Goal: Information Seeking & Learning: Learn about a topic

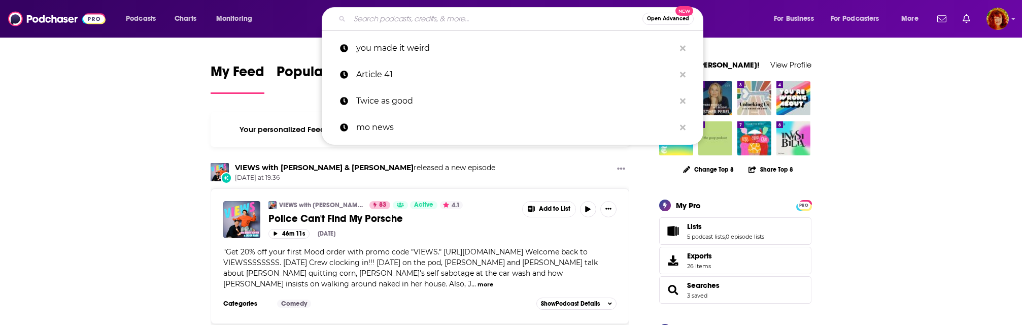
click at [366, 17] on input "Search podcasts, credits, & more..." at bounding box center [496, 19] width 293 height 16
paste input "Tasty Bits"
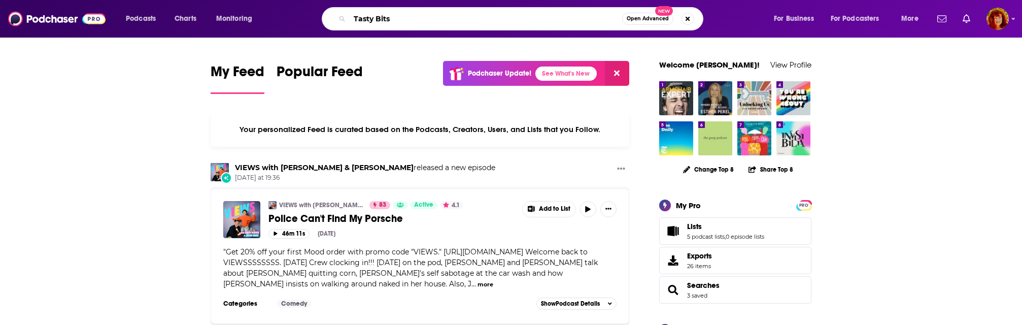
type input "Tasty Bits"
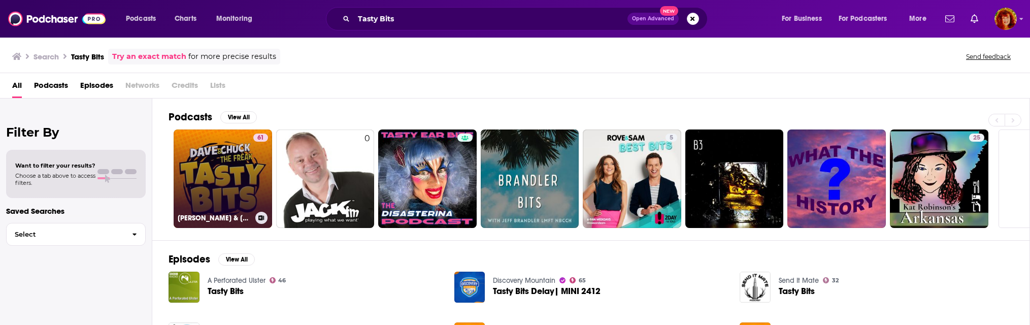
click at [224, 181] on link "61 [PERSON_NAME] & [PERSON_NAME] the Freak's Tasty Bits Podcast" at bounding box center [223, 178] width 98 height 98
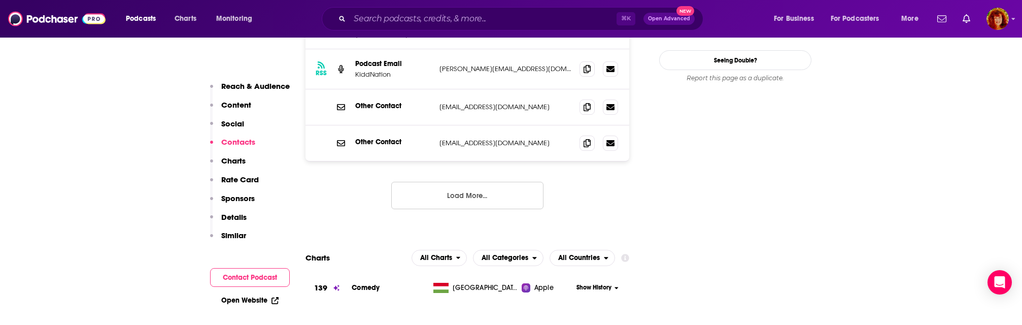
scroll to position [1106, 0]
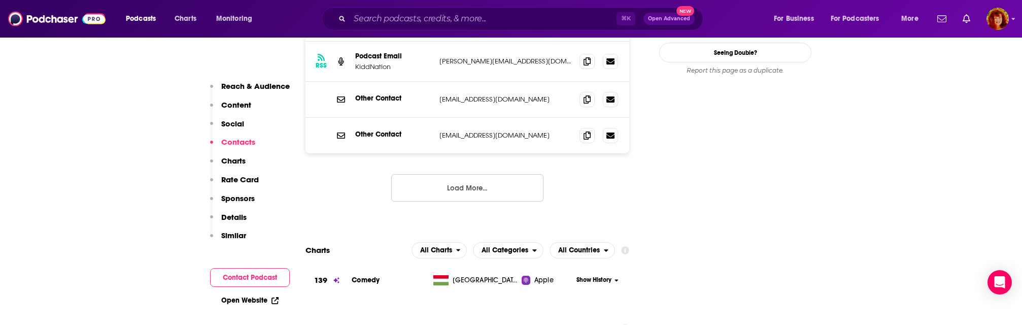
click at [457, 174] on button "Load More..." at bounding box center [467, 187] width 152 height 27
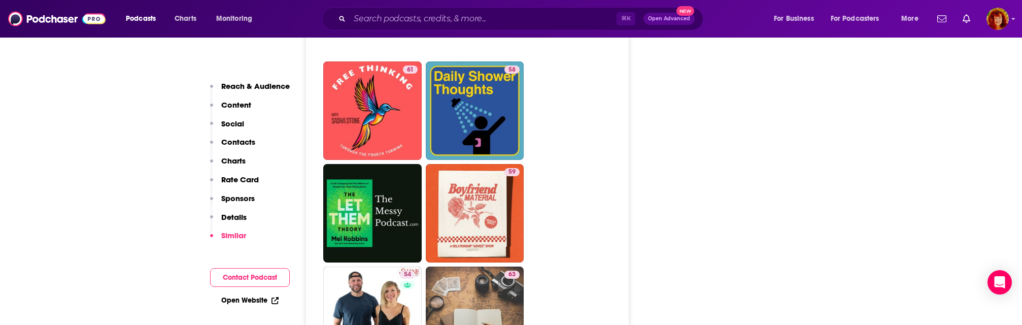
scroll to position [2800, 0]
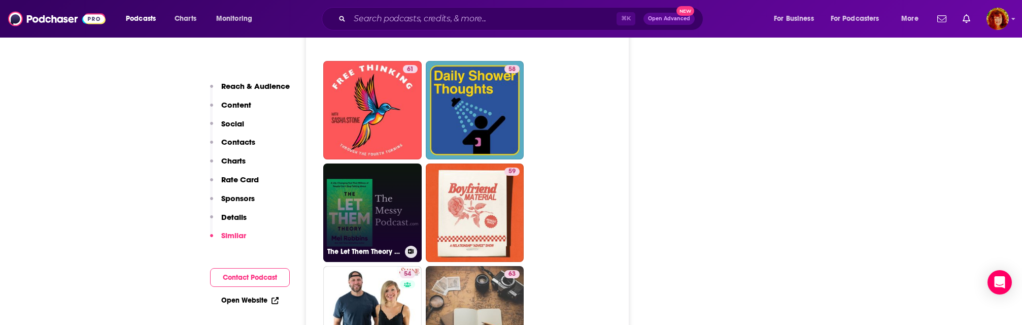
click at [369, 163] on link "The Let Them Theory by [PERSON_NAME] | The Messy Podcast" at bounding box center [372, 212] width 98 height 98
type input "[URL][DOMAIN_NAME][PERSON_NAME]"
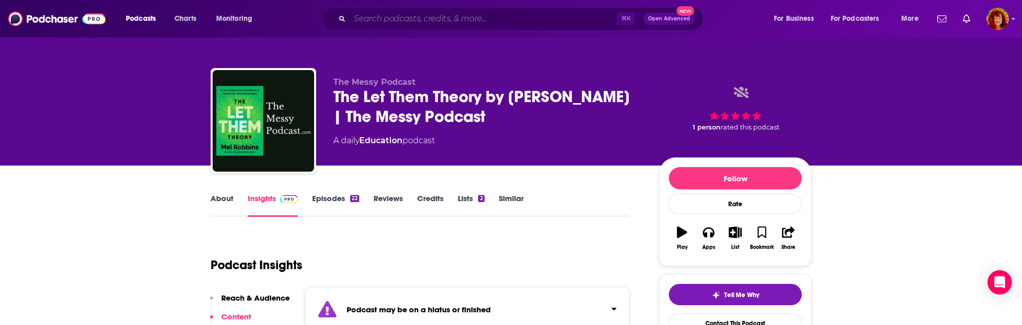
click at [384, 18] on input "Search podcasts, credits, & more..." at bounding box center [483, 19] width 267 height 16
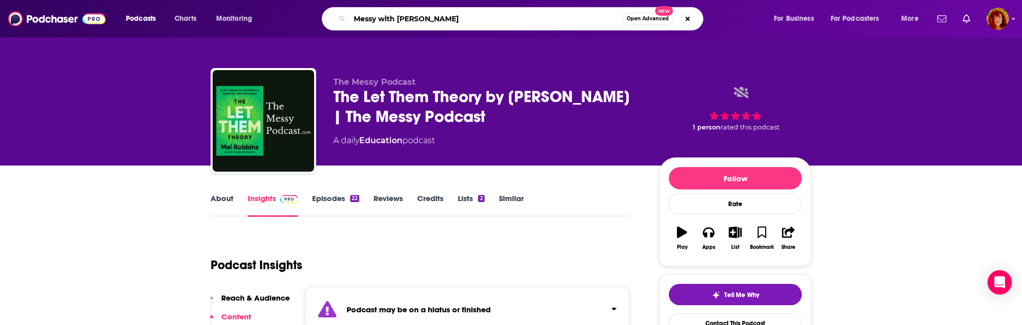
type input "Messy with [PERSON_NAME]"
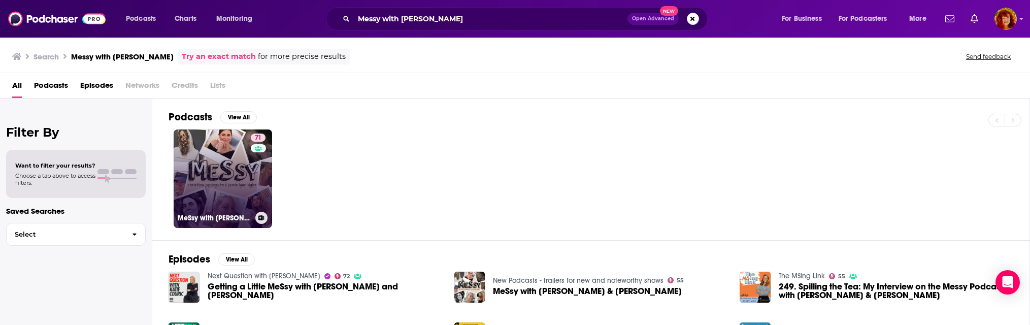
click at [197, 187] on link "71 MeSsy with [PERSON_NAME] & [PERSON_NAME]" at bounding box center [223, 178] width 98 height 98
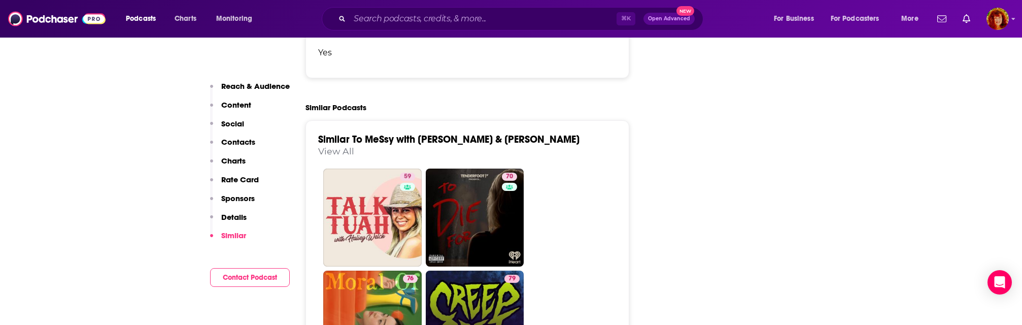
scroll to position [1981, 0]
